Goal: Information Seeking & Learning: Check status

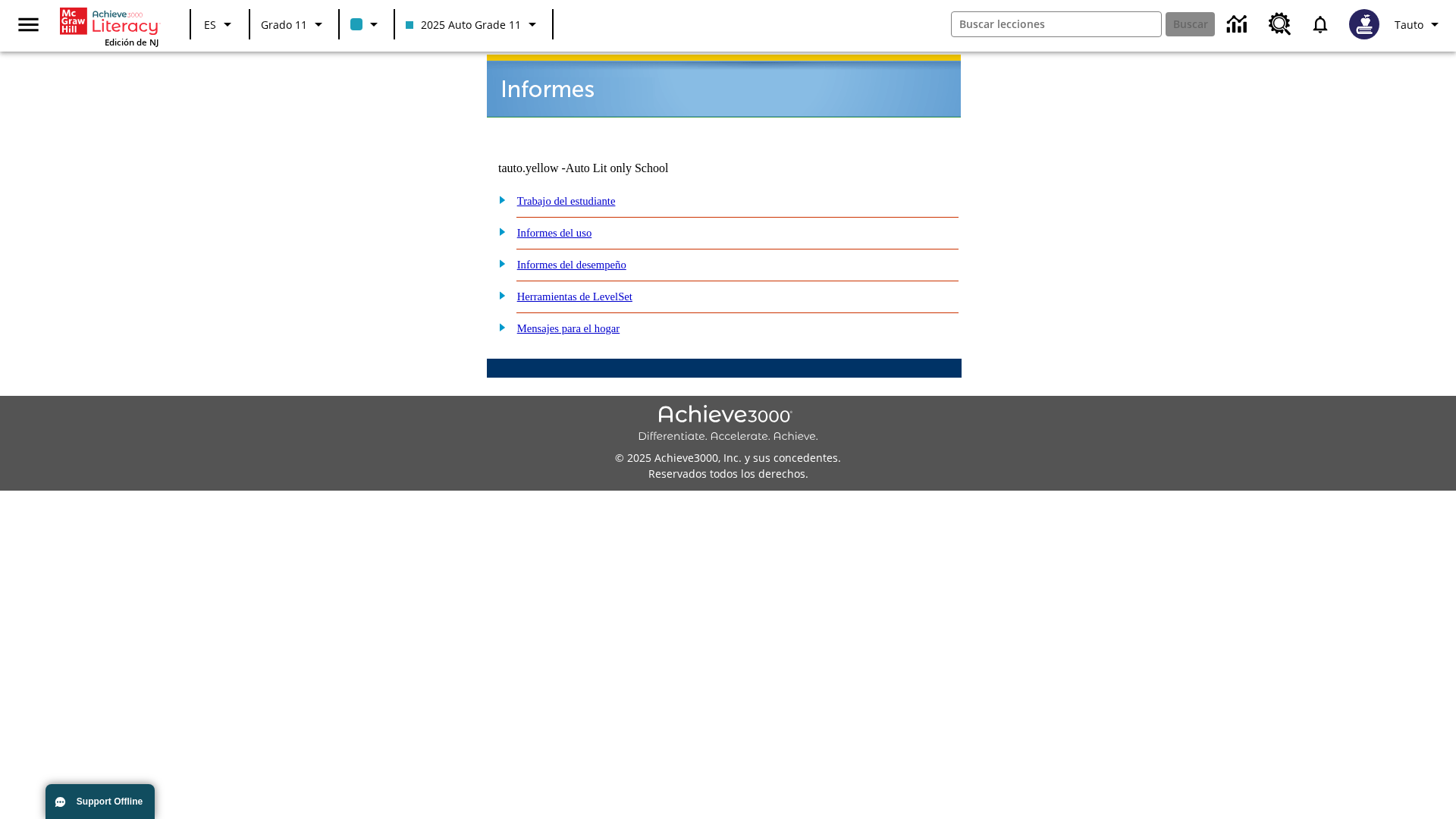
click at [567, 227] on link "Informes del uso" at bounding box center [555, 233] width 75 height 12
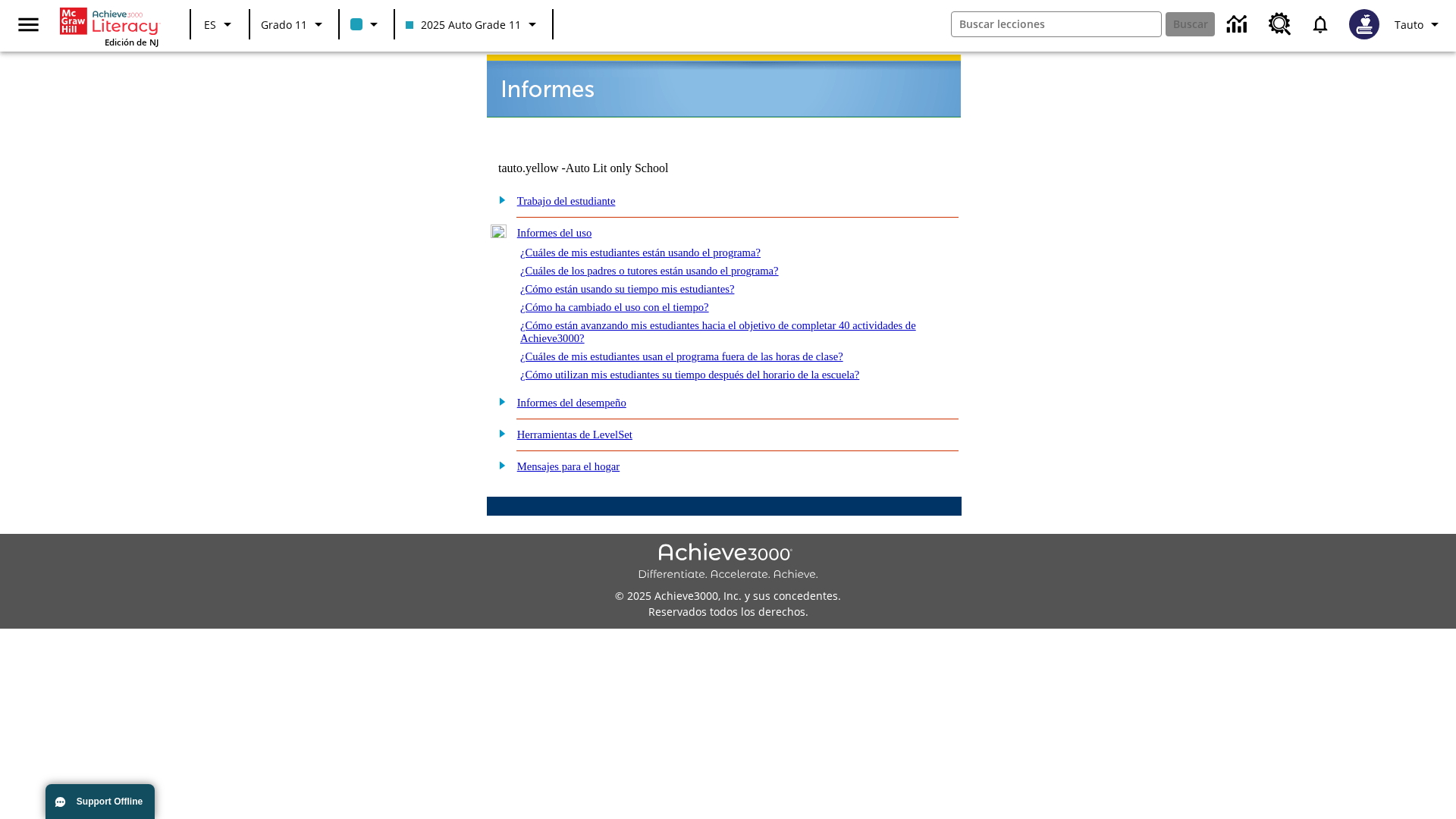
click at [661, 246] on link "¿Cuáles de mis estudiantes están usando el programa?" at bounding box center [641, 252] width 241 height 12
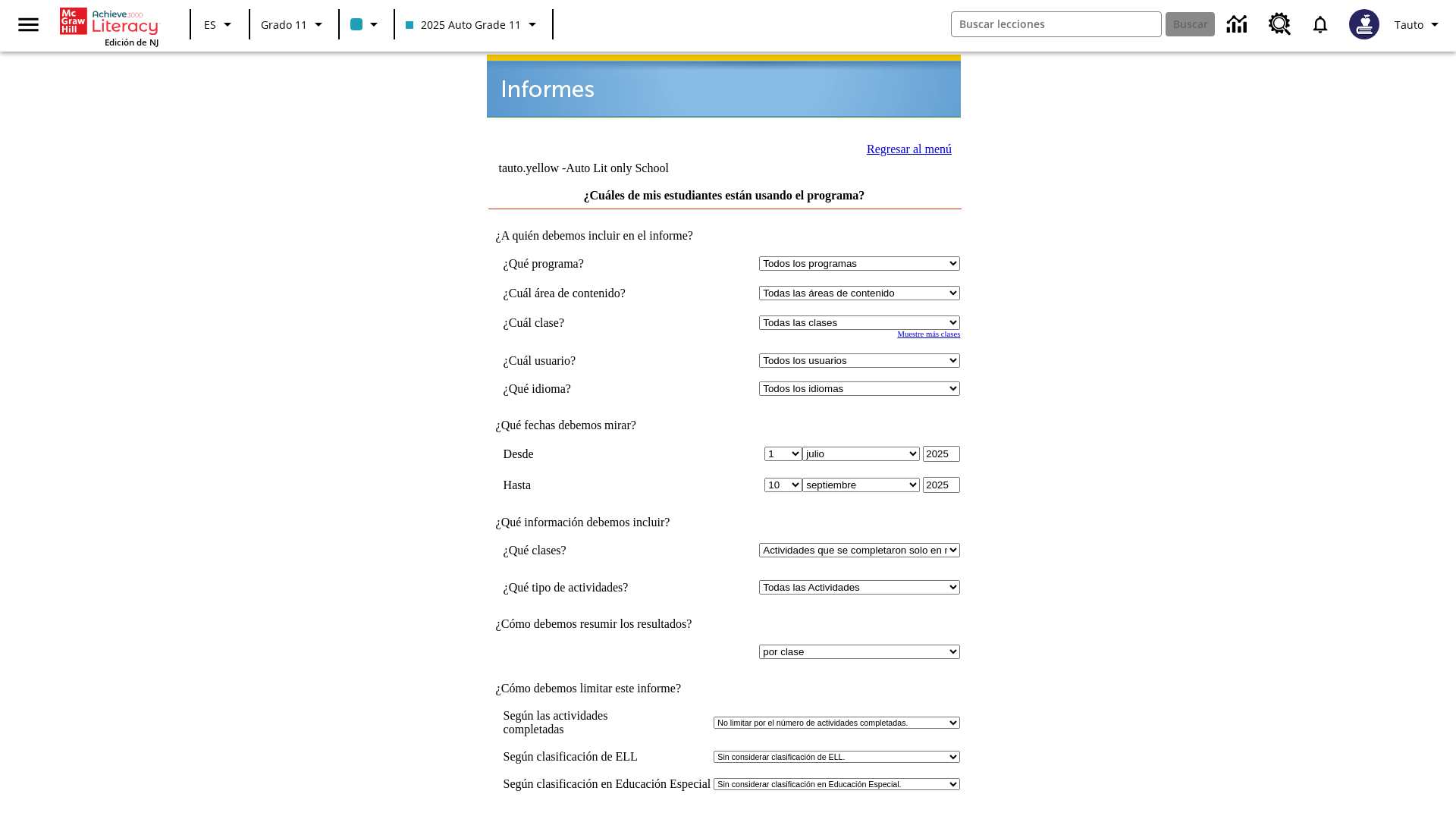
click at [863, 315] on select "Seleccionar una clase: Todas las clases 2025 Auto Grade 11 205 Auto Grade 11 Sa…" at bounding box center [860, 323] width 201 height 14
select select "11133141"
click at [863, 353] on select "Todos los usuarios Puma, Sautoen Puma, Sautoes Puma, Sautoss Twoclasses, Sautoe…" at bounding box center [860, 360] width 201 height 14
select select "21437114"
click at [725, 818] on input "Ver Informe" at bounding box center [724, 834] width 70 height 17
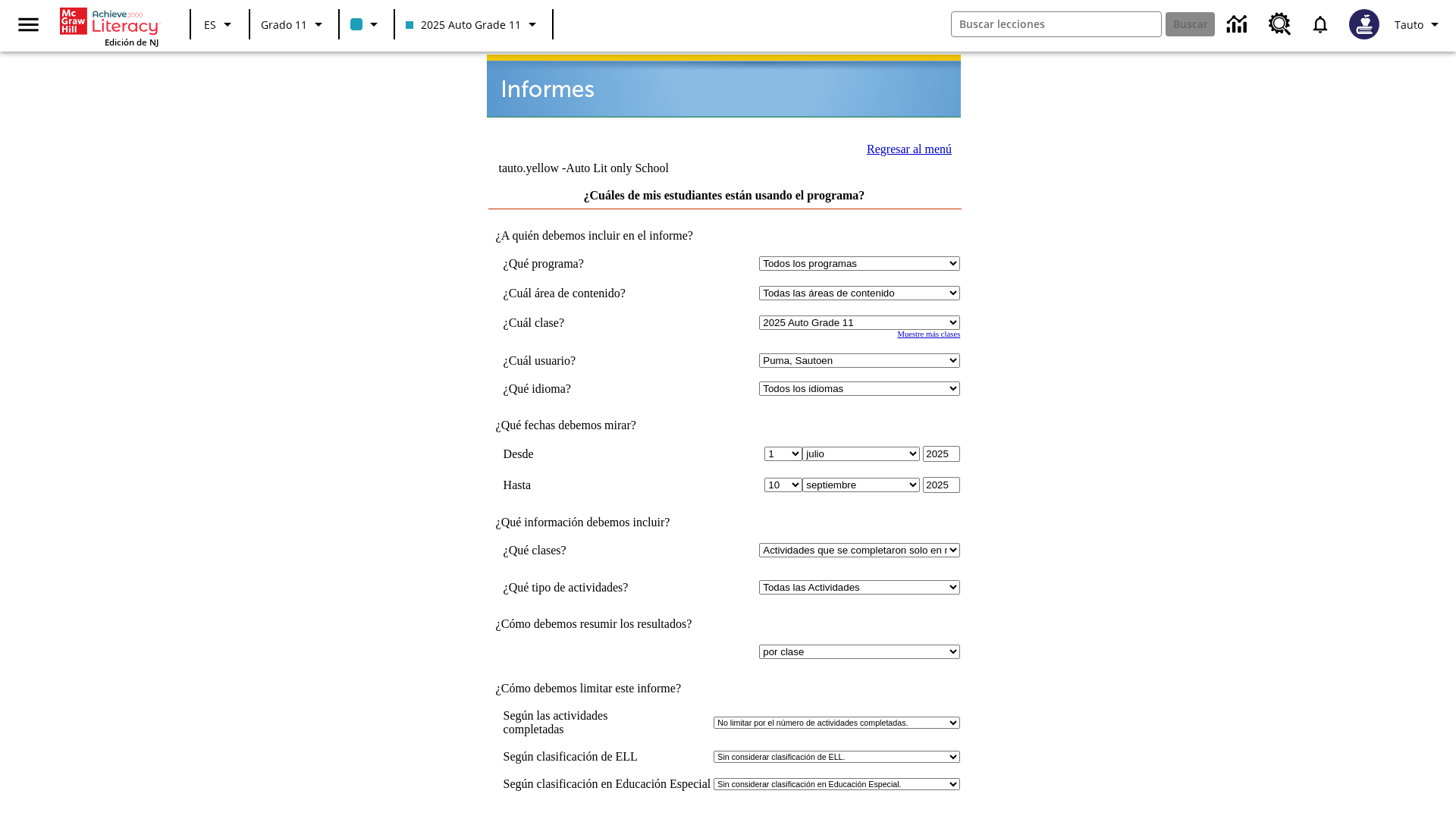
click at [905, 147] on link "Regresar al menú" at bounding box center [909, 149] width 85 height 13
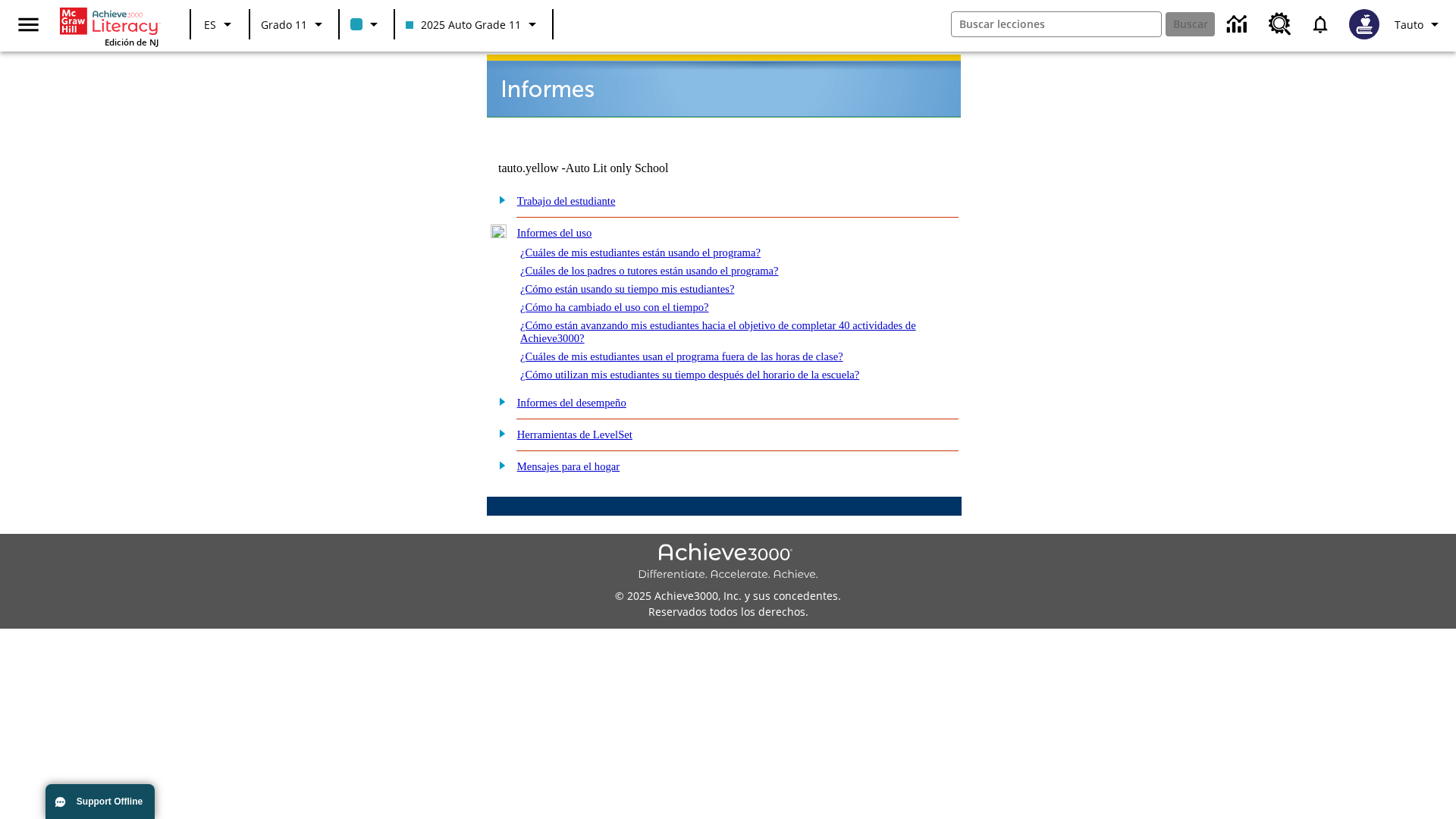
click at [671, 265] on link "¿Cuáles de los padres o tutores están usando el programa?" at bounding box center [650, 270] width 259 height 12
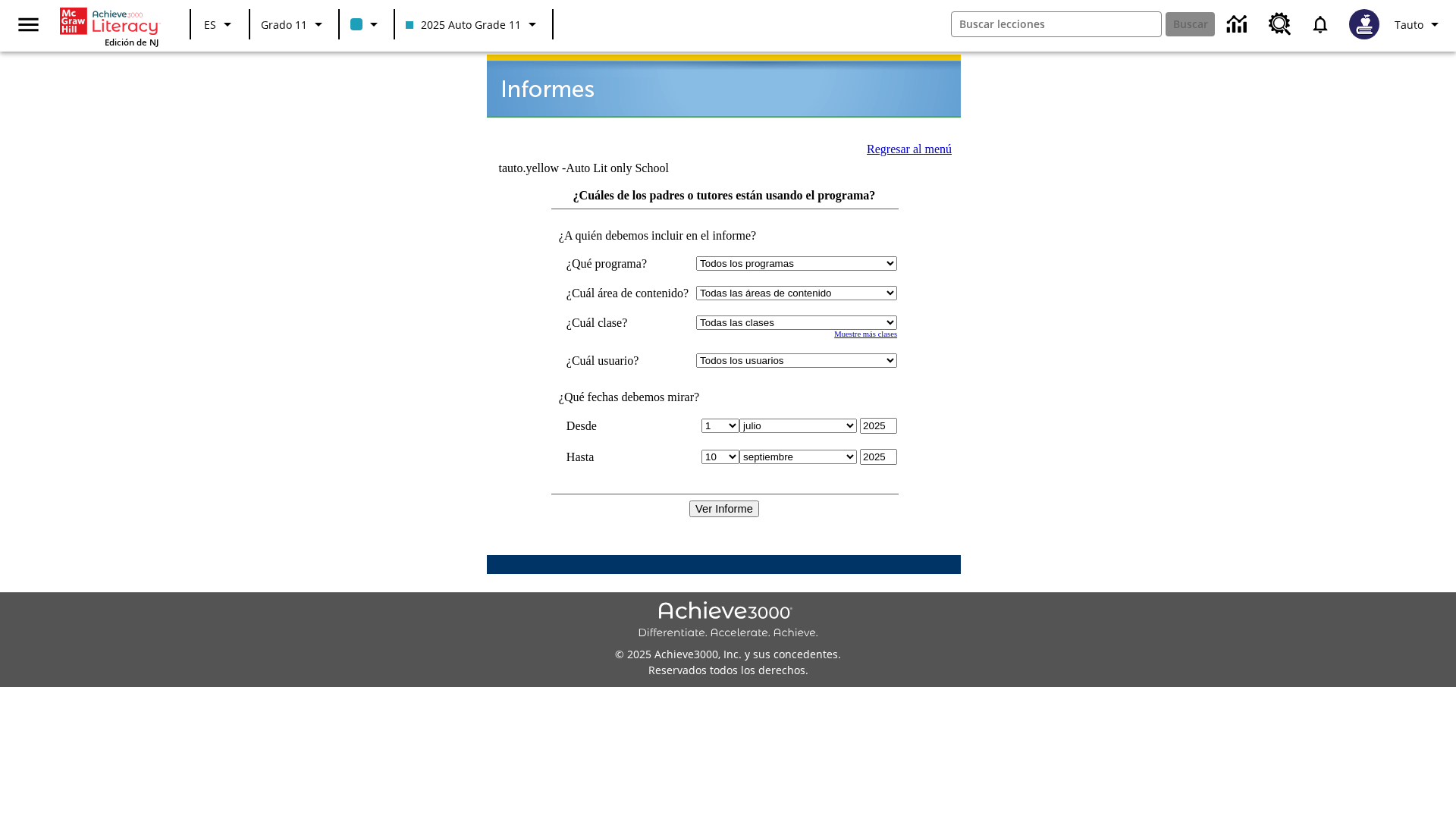
click at [810, 315] on select "Seleccionar una clase: Todas las clases 2025 Auto Grade 11 205 Auto Grade 11 Sa…" at bounding box center [797, 323] width 201 height 14
select select "11133141"
click at [810, 353] on select "Todos los usuarios Puma, Sautoen Puma, Sautoes Puma, Sautoss Twoclasses, Sautoe…" at bounding box center [797, 360] width 201 height 14
select select "21437114"
click at [725, 500] on input "Ver Informe" at bounding box center [724, 508] width 70 height 17
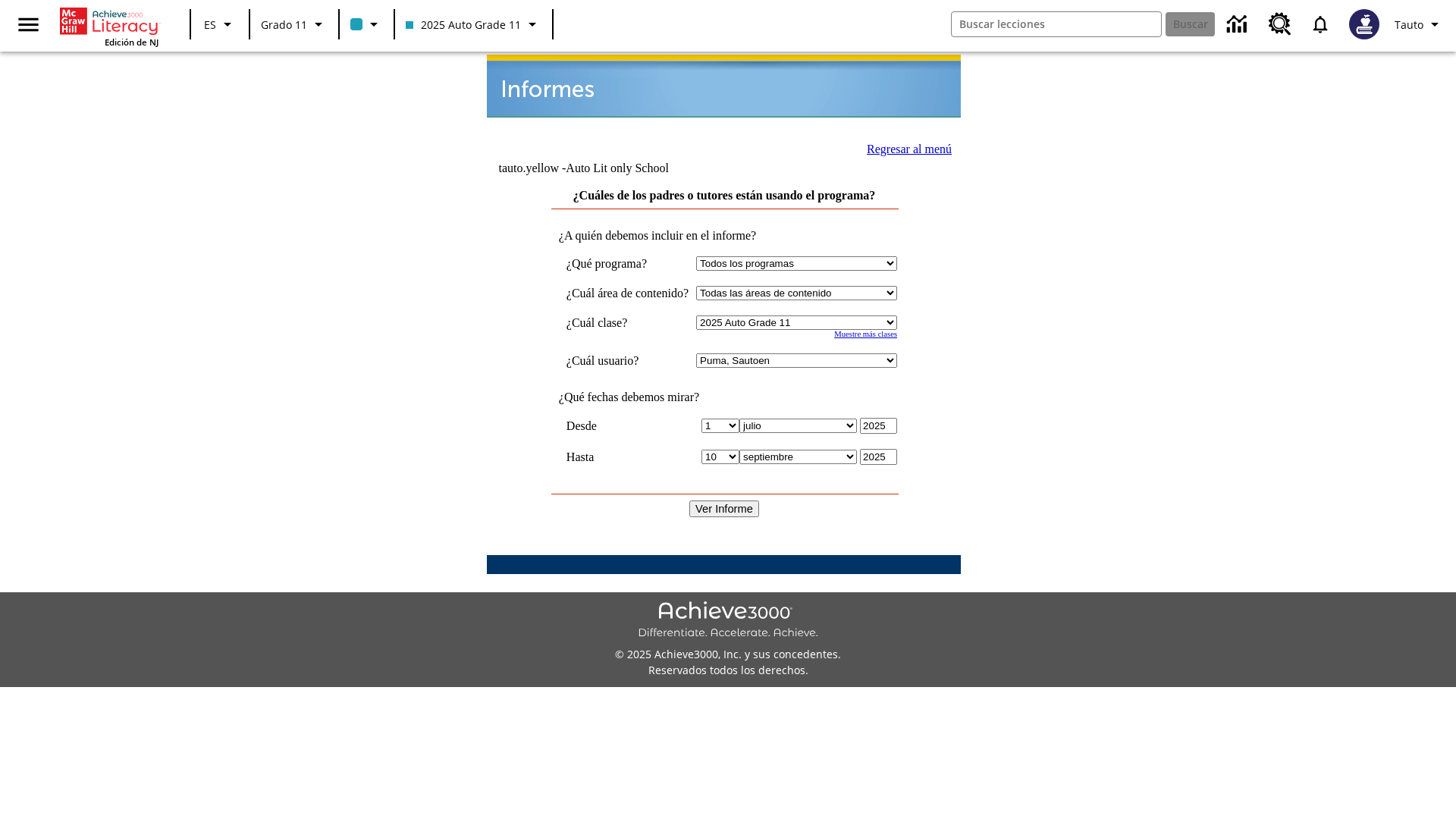
click at [903, 147] on link "Regresar al menú" at bounding box center [909, 149] width 85 height 13
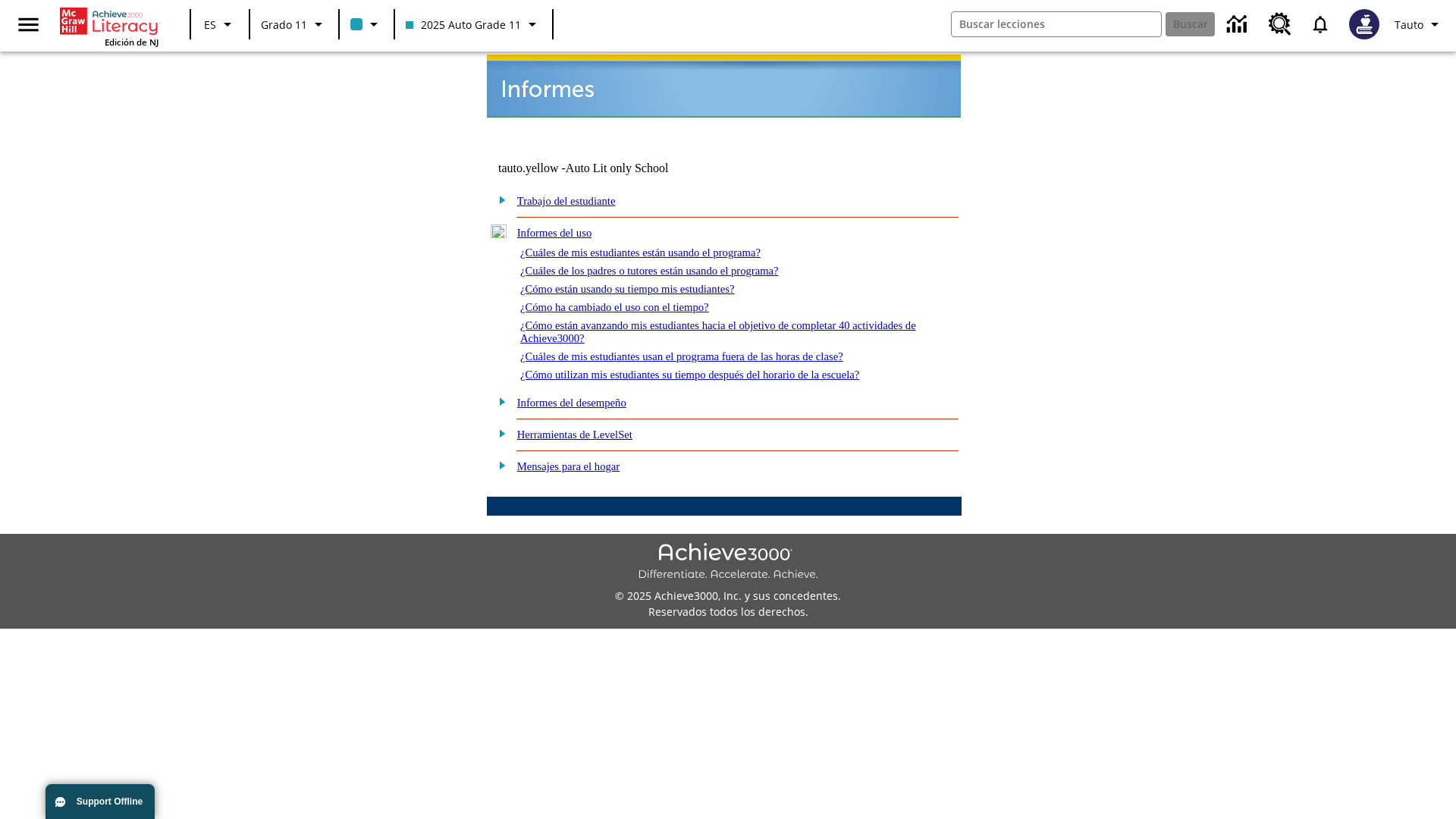
click at [646, 283] on link "¿Cómo están usando su tiempo mis estudiantes?" at bounding box center [627, 288] width 214 height 12
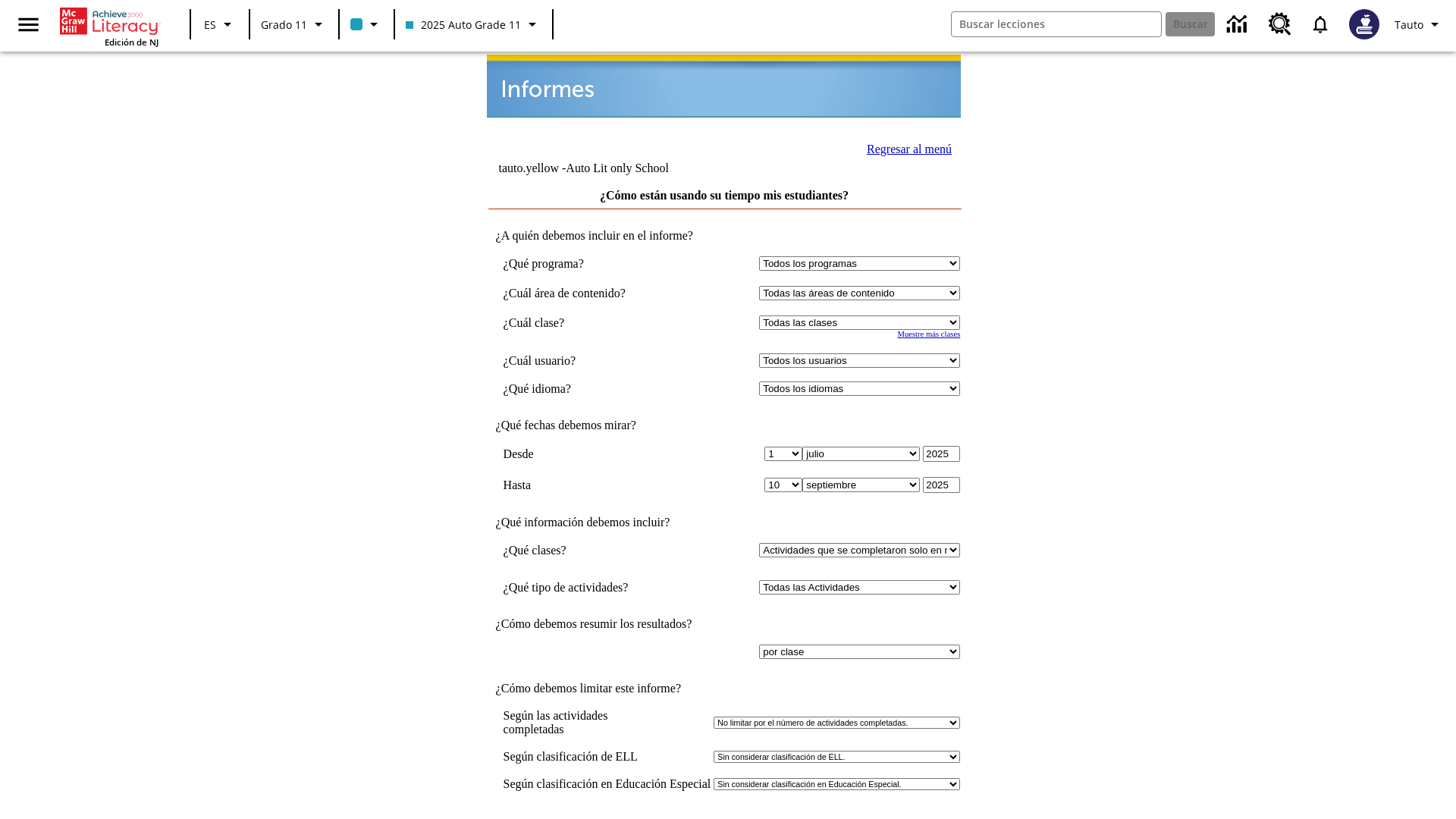
click at [863, 315] on select "Seleccionar una clase: Todas las clases 2025 Auto Grade 11 205 Auto Grade 11 Sa…" at bounding box center [860, 323] width 201 height 14
select select "11133141"
click at [863, 353] on select "Todos los usuarios Puma, Sautoen Puma, Sautoes Puma, Sautoss Twoclasses, Sautoe…" at bounding box center [860, 360] width 201 height 14
select select "21437114"
click at [725, 818] on input "Ver Informe" at bounding box center [724, 834] width 70 height 17
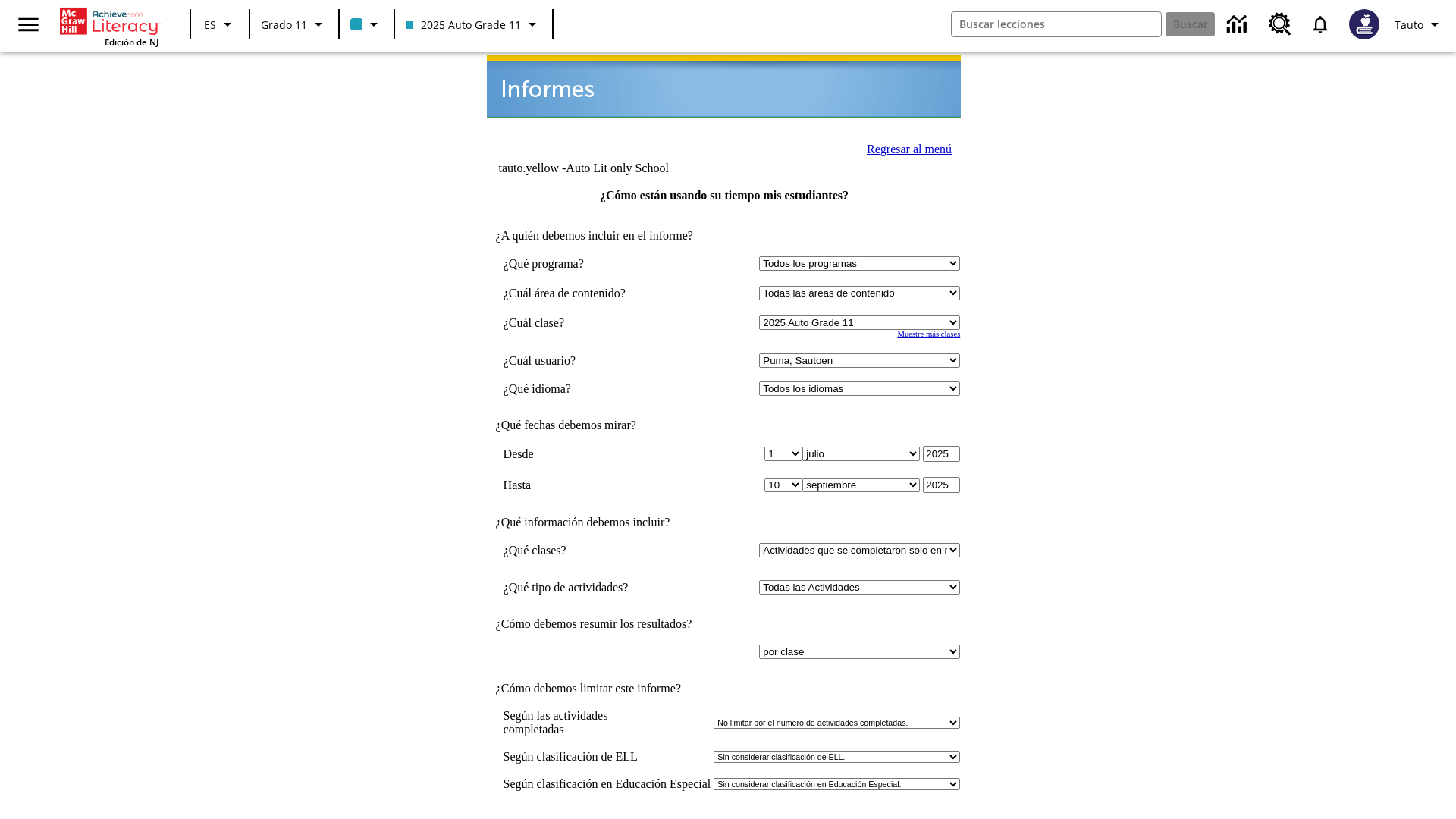
click at [905, 147] on link "Regresar al menú" at bounding box center [909, 149] width 85 height 13
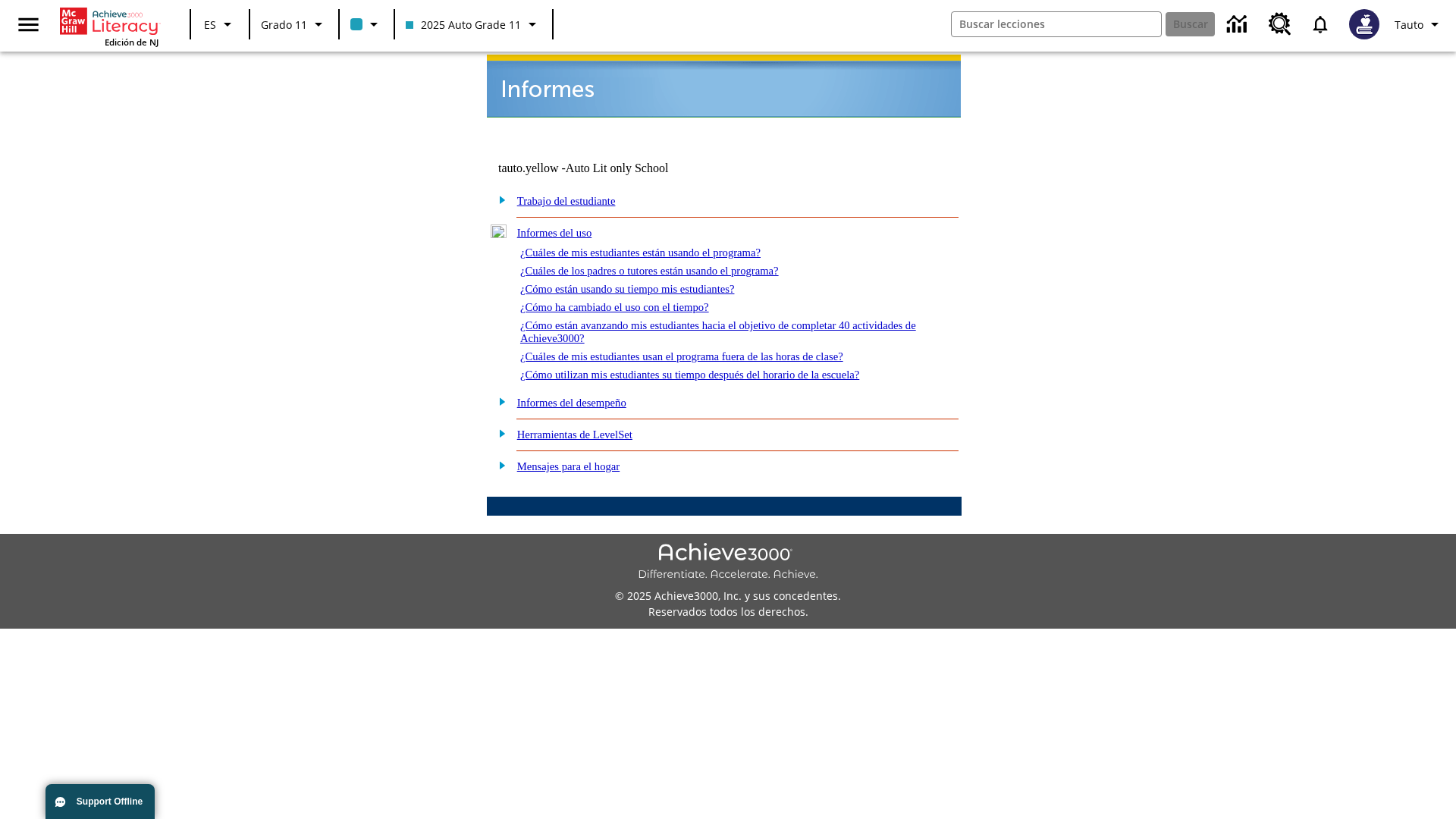
click at [628, 301] on link "¿Cómo ha cambiado el uso con el tiempo?" at bounding box center [614, 307] width 189 height 12
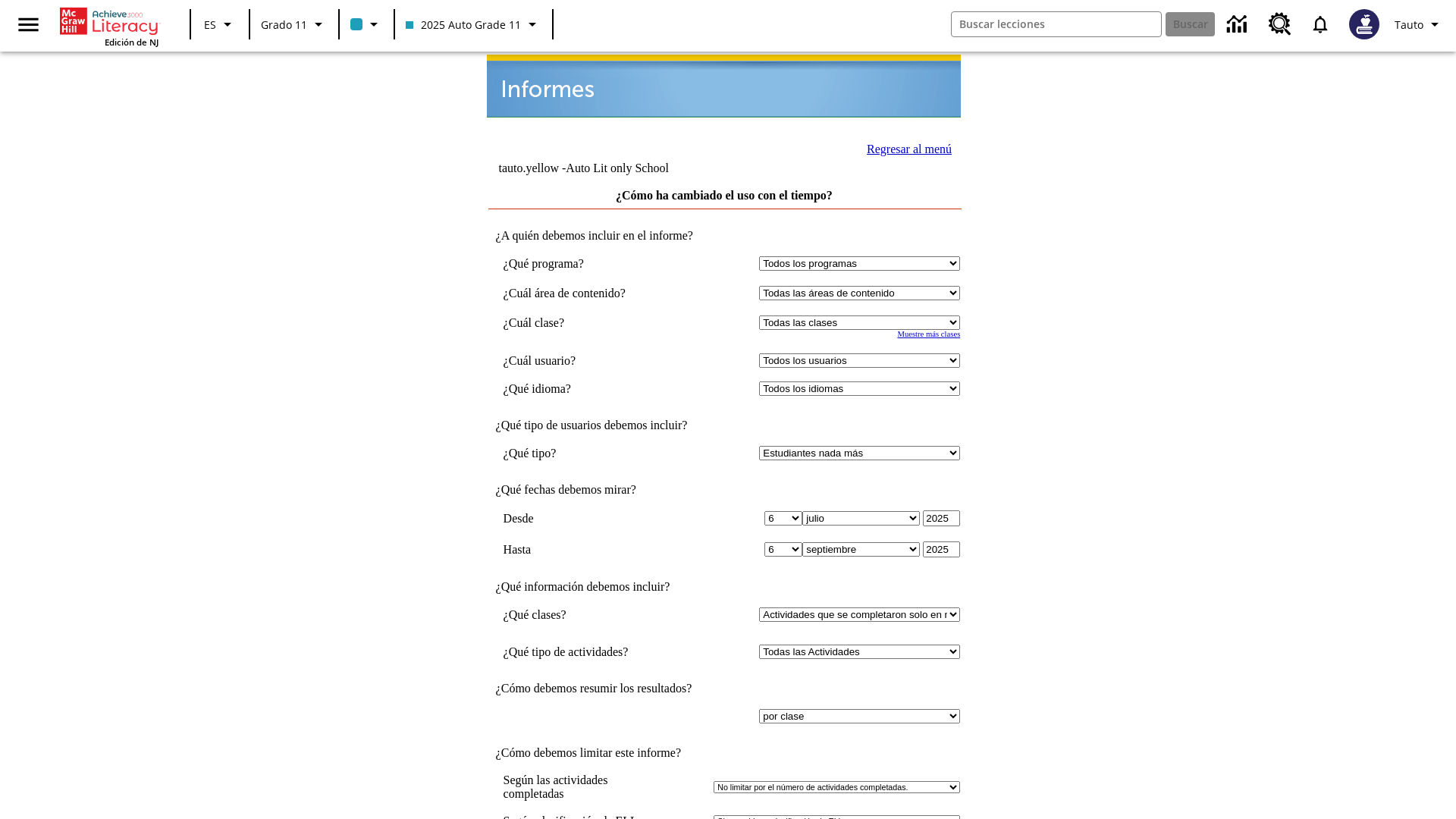
select select "11133141"
select select "21437114"
click at [905, 147] on link "Regresar al menú" at bounding box center [909, 149] width 85 height 13
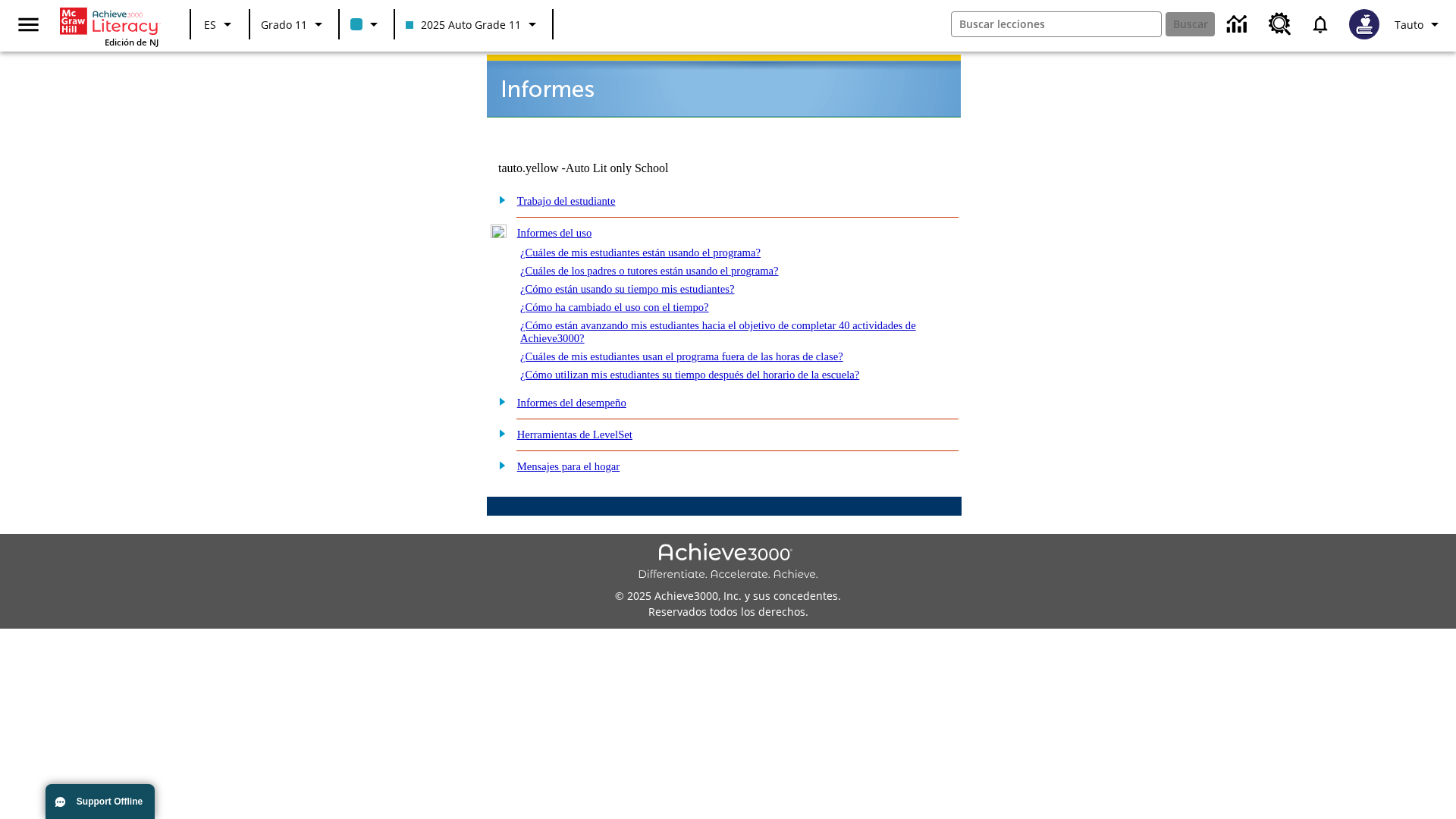
click at [712, 319] on link "¿Cómo están avanzando mis estudiantes hacia el objetivo de completar 40 activid…" at bounding box center [718, 331] width 396 height 25
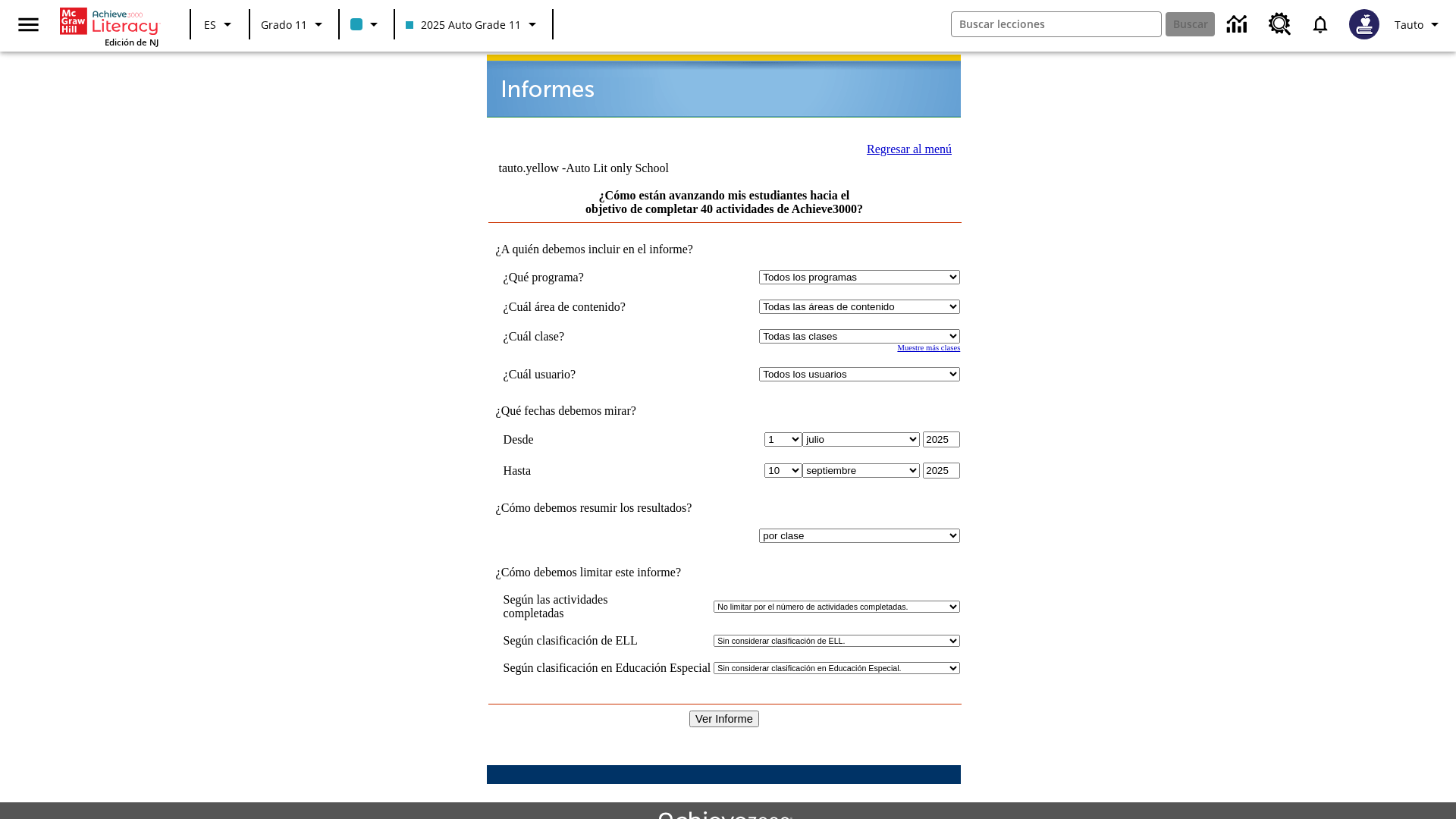
click at [863, 329] on select "Seleccionar una clase: Todas las clases 2025 Auto Grade 11 205 Auto Grade 11 Sa…" at bounding box center [860, 336] width 201 height 14
select select "11133141"
click at [863, 367] on select "Todos los usuarios Puma, Sautoen Puma, Sautoes Puma, Sautoss Twoclasses, Sautoe…" at bounding box center [860, 374] width 201 height 14
select select "21437114"
click at [725, 711] on input "Ver Informe" at bounding box center [724, 719] width 70 height 17
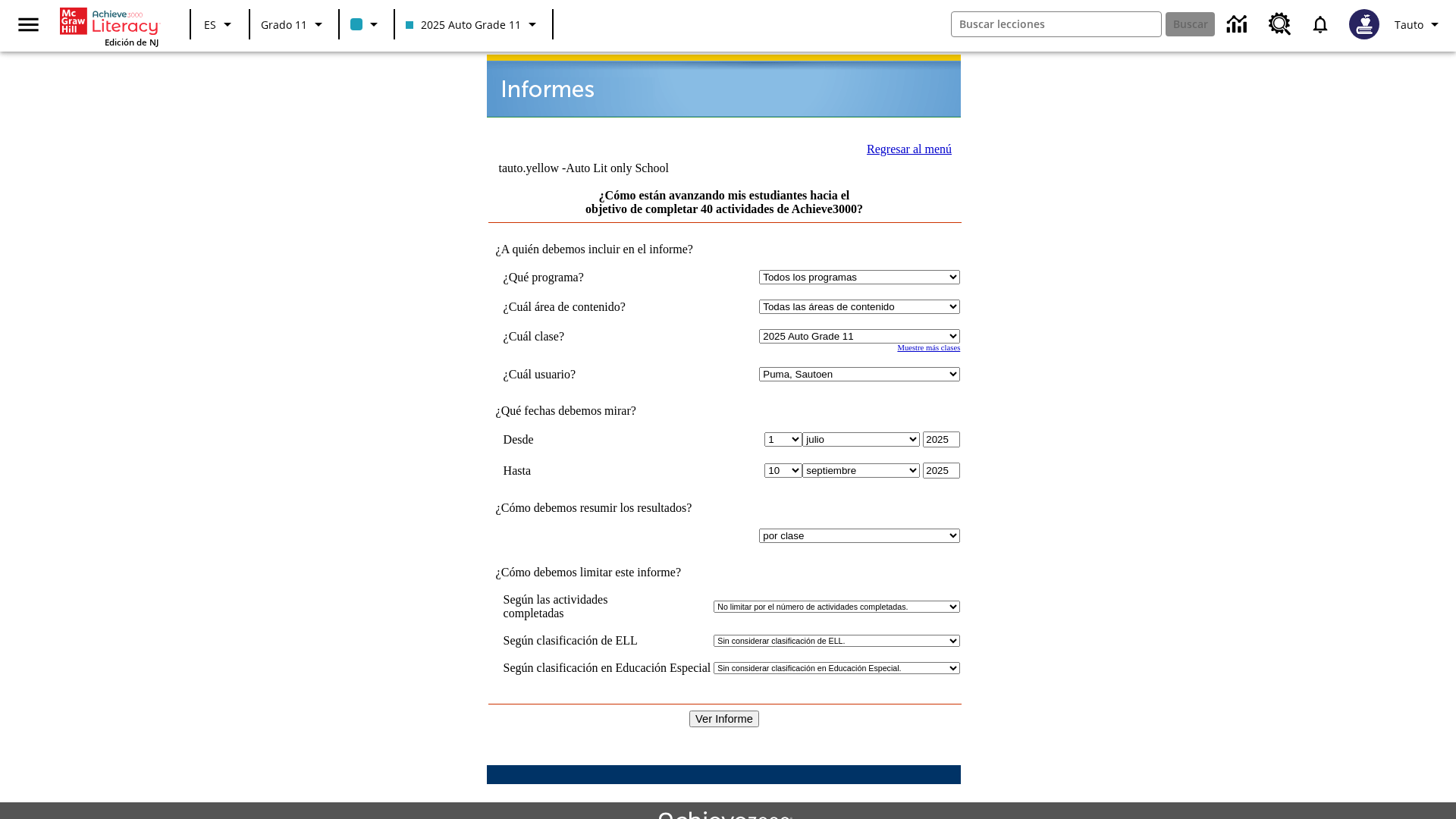
click at [905, 147] on link "Regresar al menú" at bounding box center [909, 149] width 85 height 13
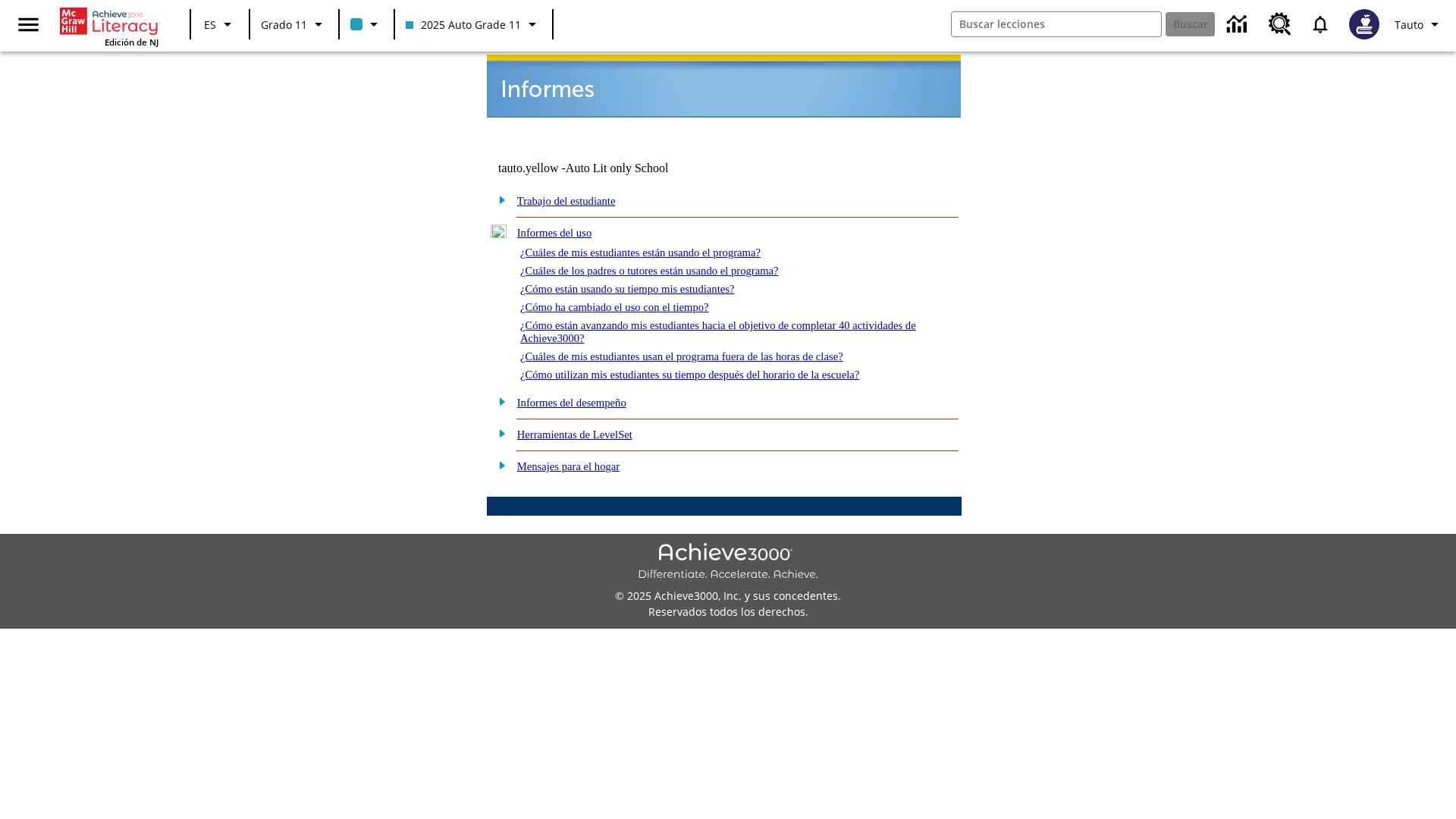
click at [709, 351] on link "¿Cuáles de mis estudiantes usan el programa fuera de las horas de clase?" at bounding box center [681, 356] width 323 height 12
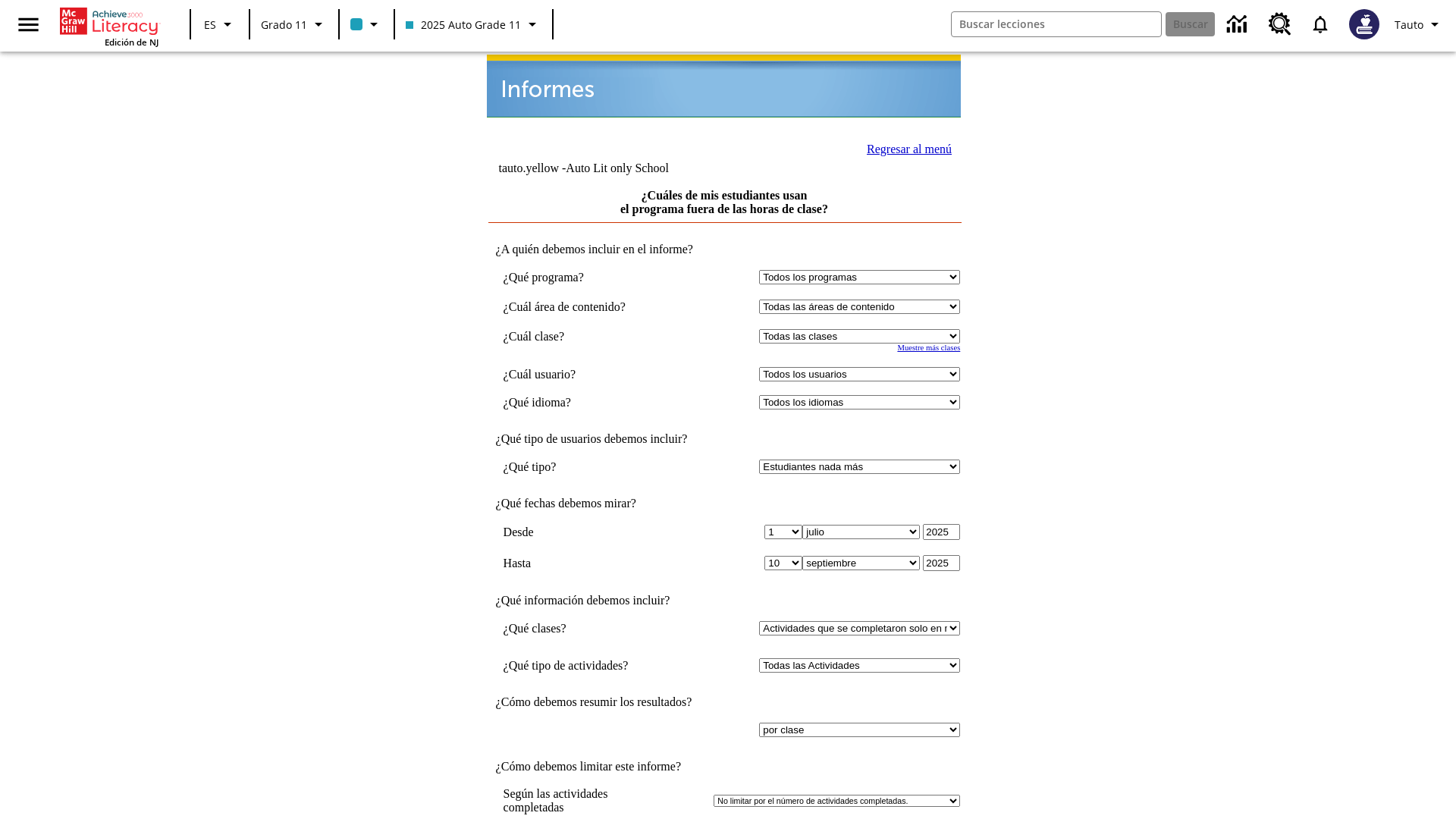
click at [863, 329] on select "Seleccionar una clase: Todas las clases 2025 Auto Grade 11 205 Auto Grade 11 Sa…" at bounding box center [860, 336] width 201 height 14
select select "11133141"
click at [863, 367] on select "Todos los usuarios Puma, Sautoen Puma, Sautoes Puma, Sautoss Twoclasses, Sautoe…" at bounding box center [860, 374] width 201 height 14
select select "21437114"
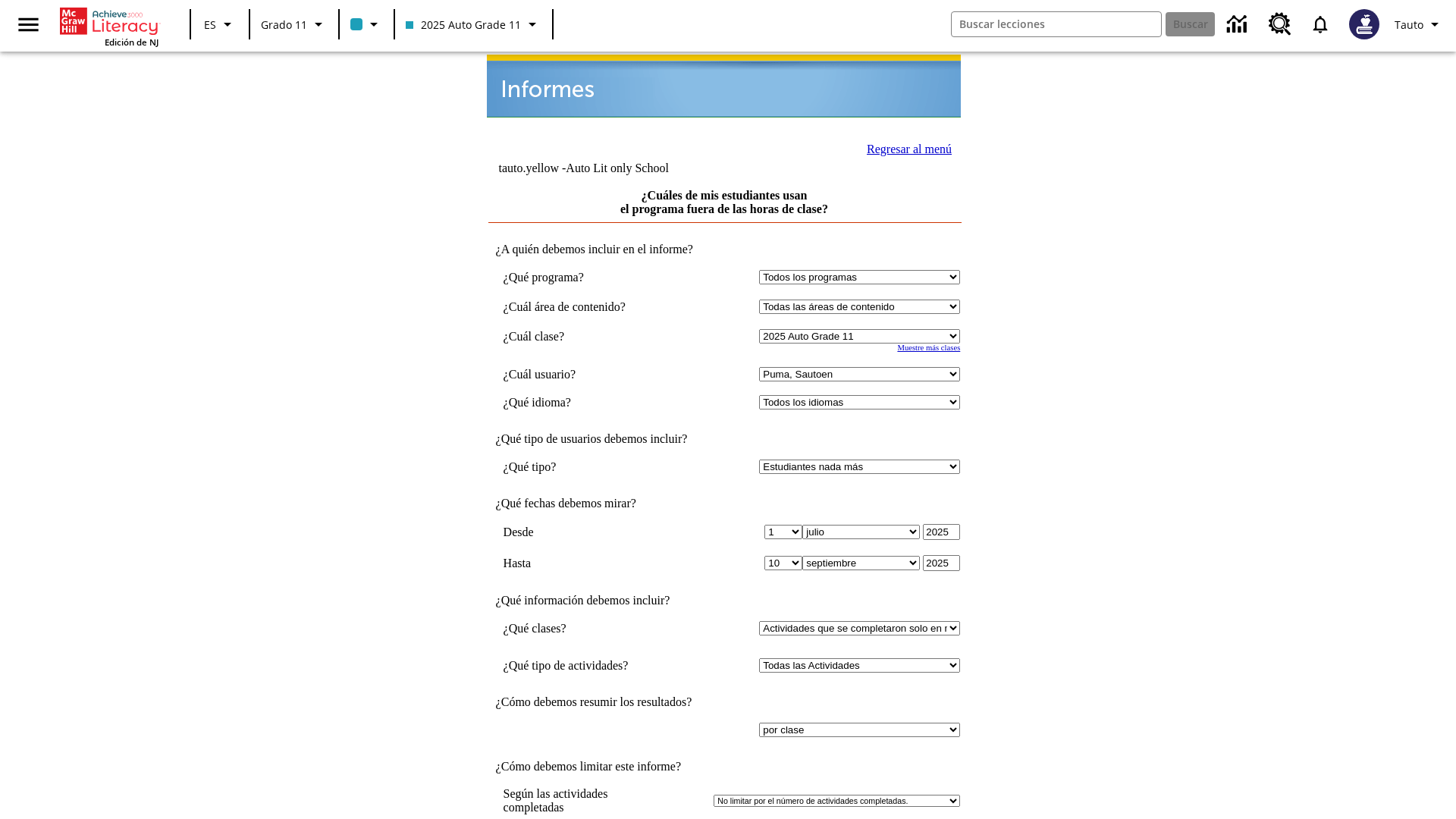
scroll to position [11, 0]
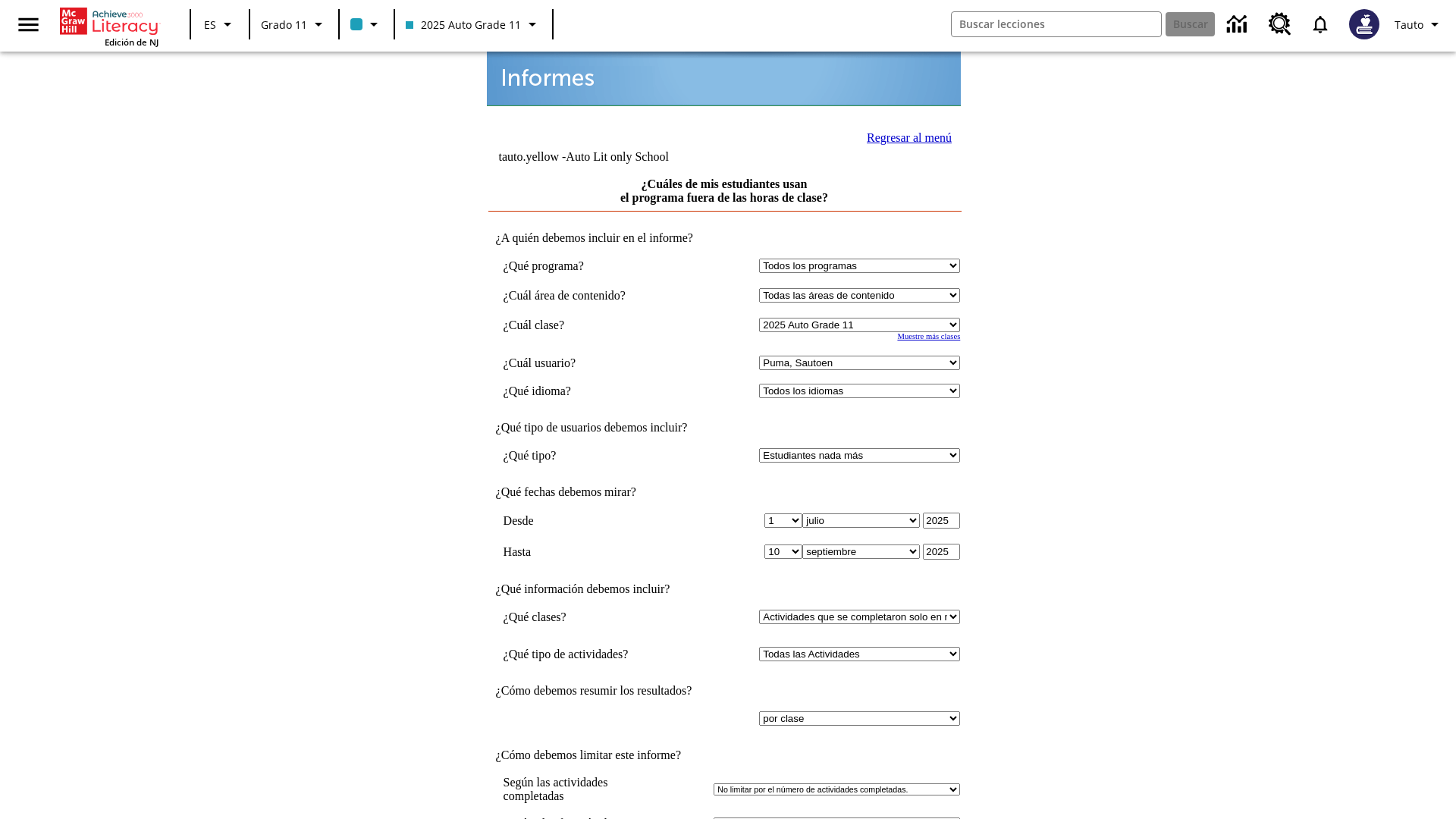
click at [905, 135] on link "Regresar al menú" at bounding box center [909, 138] width 85 height 13
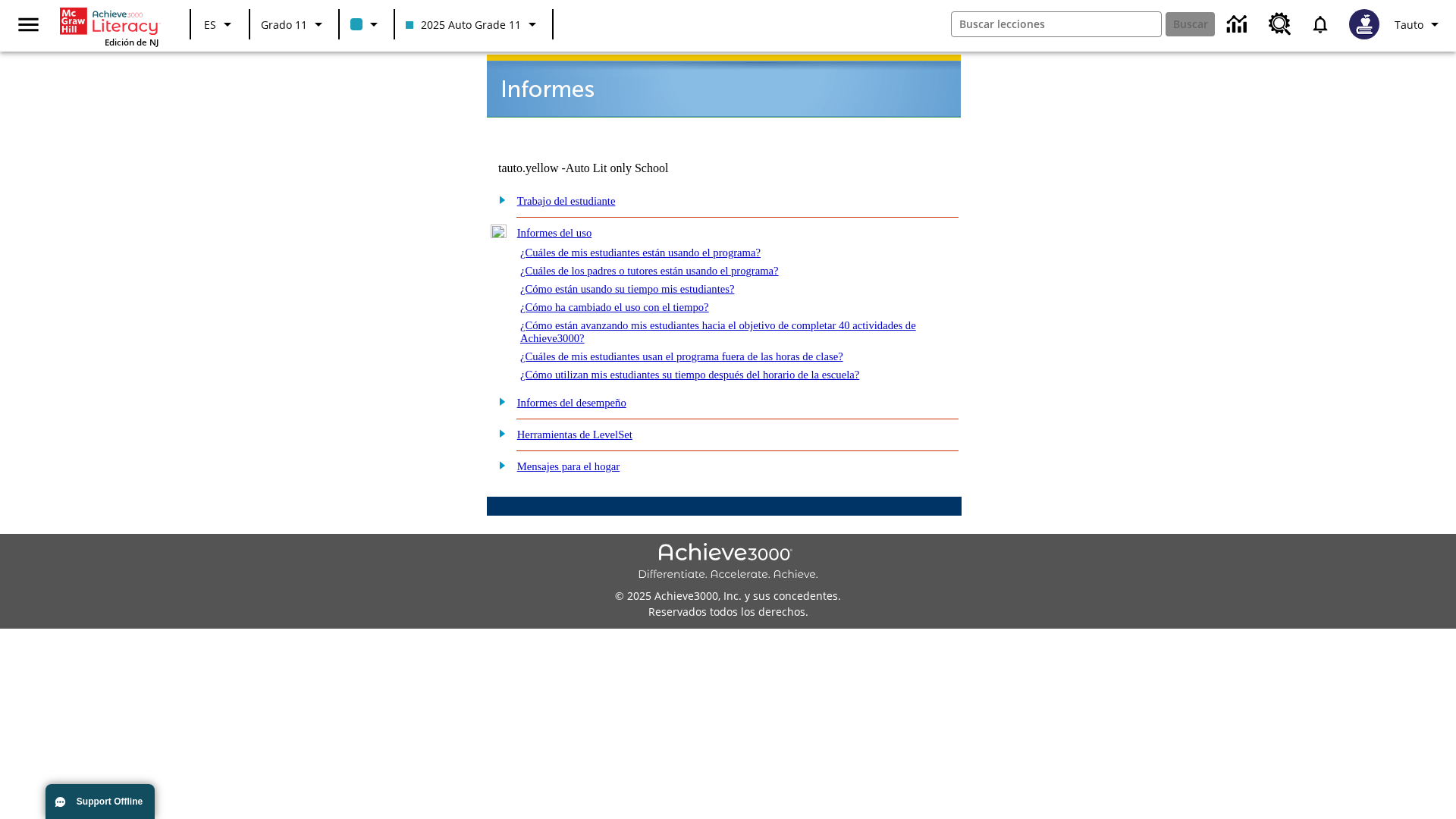
click at [716, 369] on link "¿Cómo utilizan mis estudiantes su tiempo después del horario de la escuela?" at bounding box center [689, 374] width 339 height 12
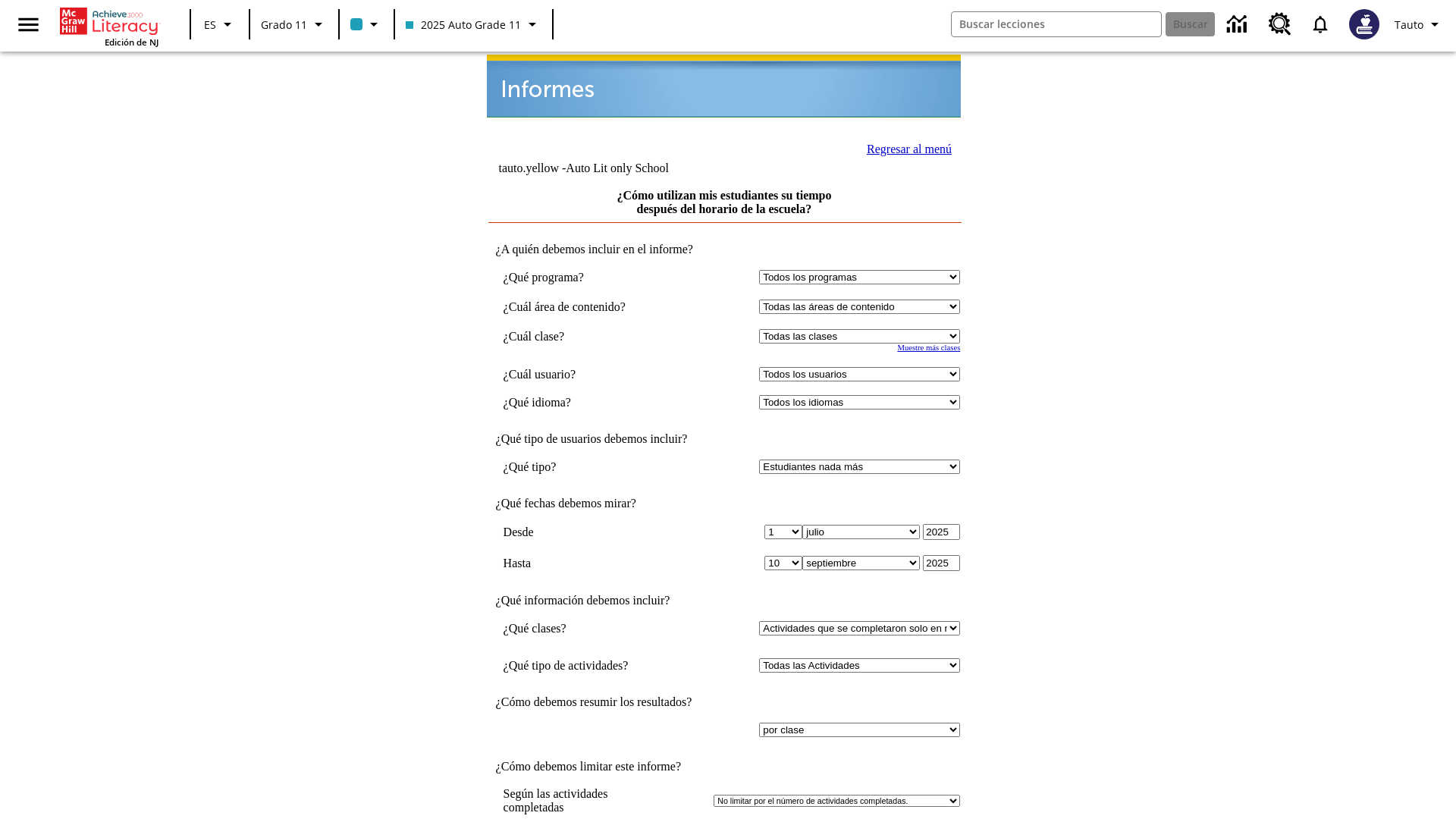
select select "11133141"
click at [863, 367] on select "Todos los usuarios Puma, Sautoen Puma, Sautoes Puma, Sautoss Twoclasses, Sautoe…" at bounding box center [860, 374] width 201 height 14
select select "21437114"
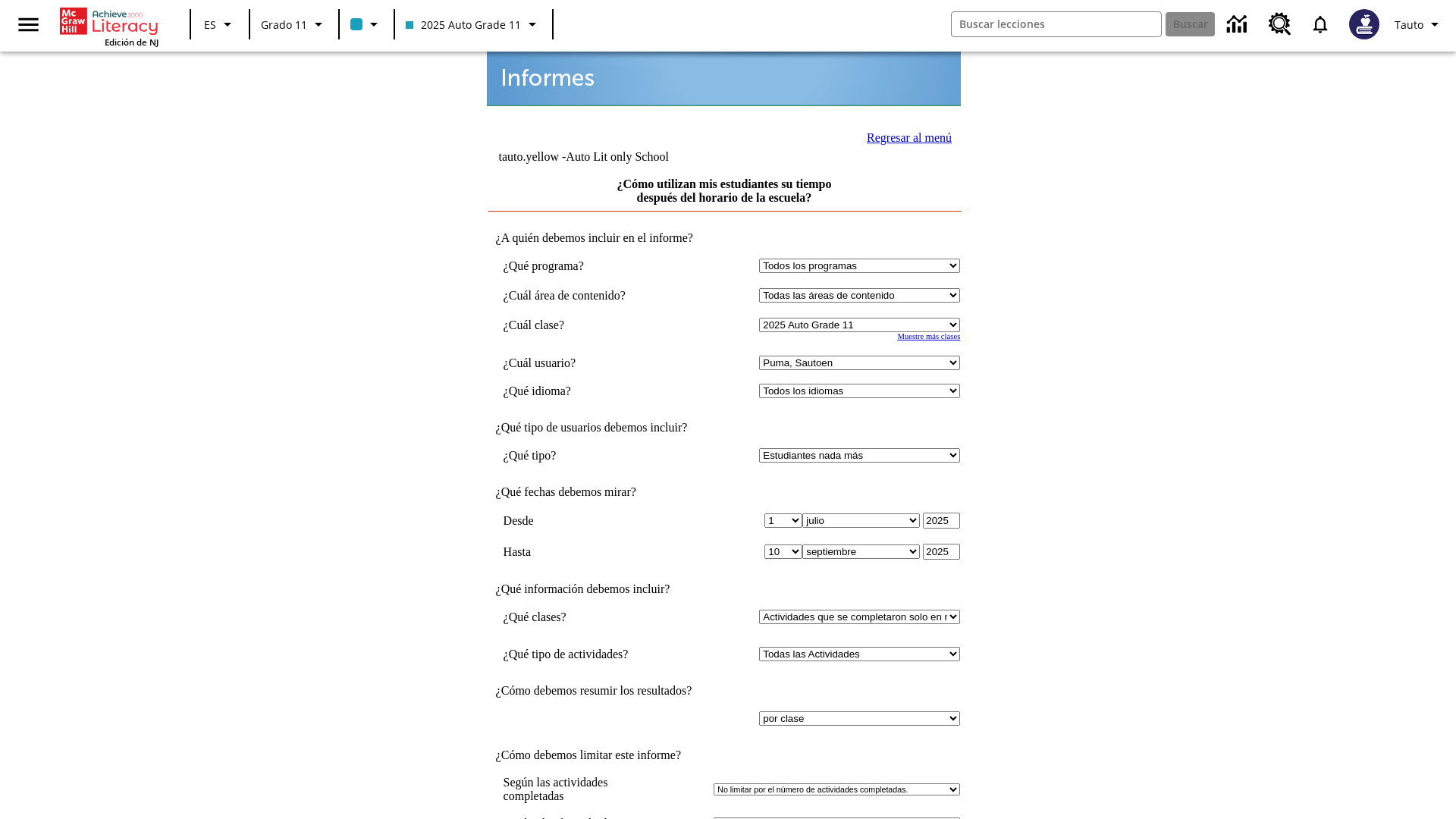
click at [905, 135] on link "Regresar al menú" at bounding box center [909, 138] width 85 height 13
